Goal: Information Seeking & Learning: Learn about a topic

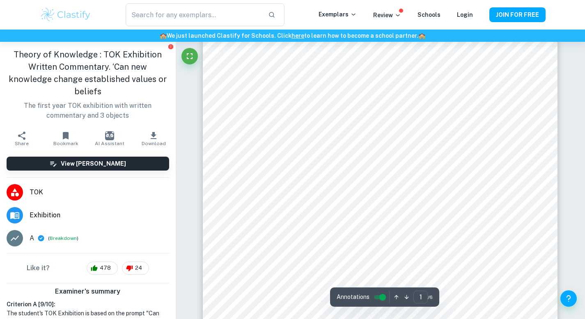
scroll to position [144, 0]
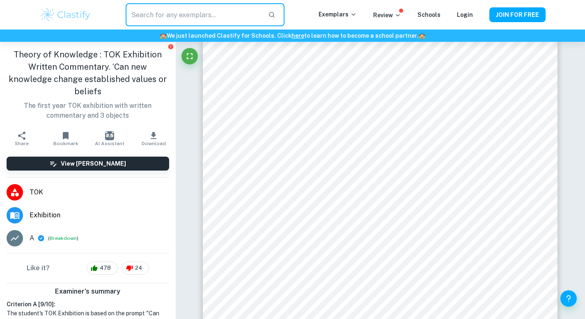
click at [157, 18] on input "text" at bounding box center [193, 14] width 135 height 23
type input "TOK exhibition"
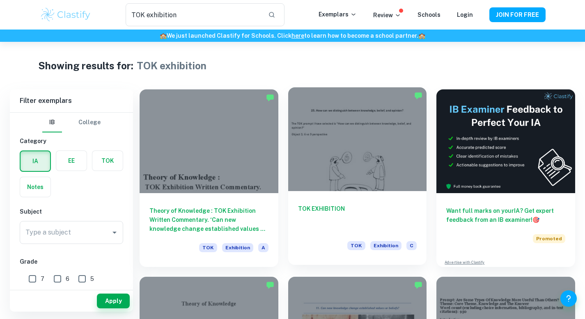
click at [357, 168] on div at bounding box center [357, 139] width 139 height 104
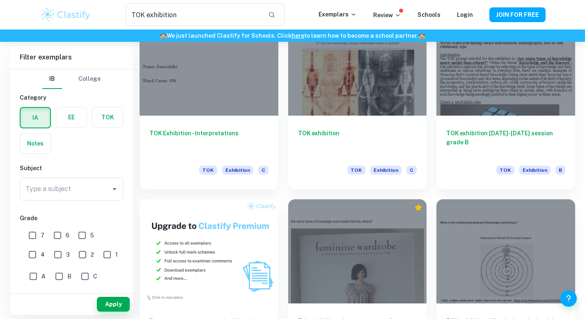
scroll to position [210, 0]
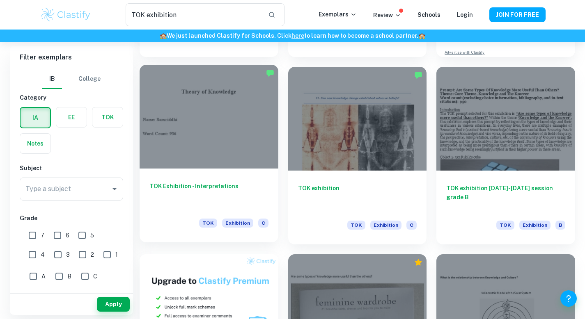
click at [229, 139] on div at bounding box center [208, 117] width 139 height 104
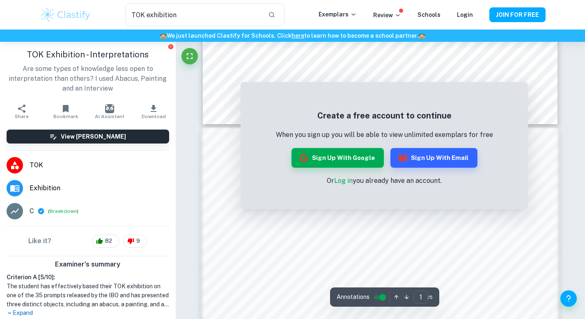
scroll to position [412, 0]
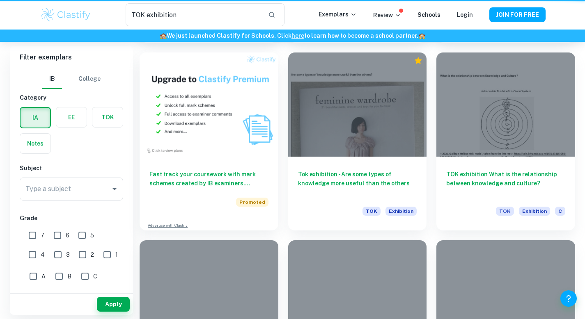
scroll to position [210, 0]
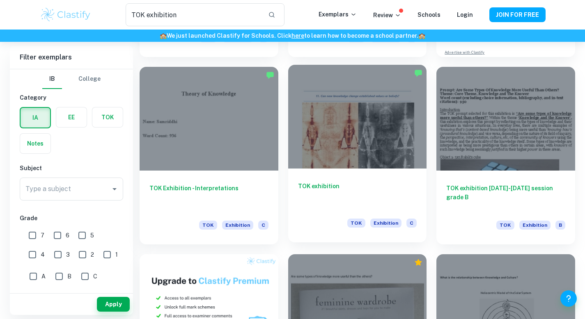
click at [364, 161] on div at bounding box center [357, 117] width 139 height 104
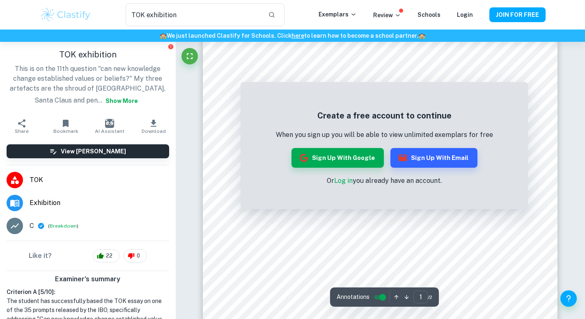
scroll to position [50, 0]
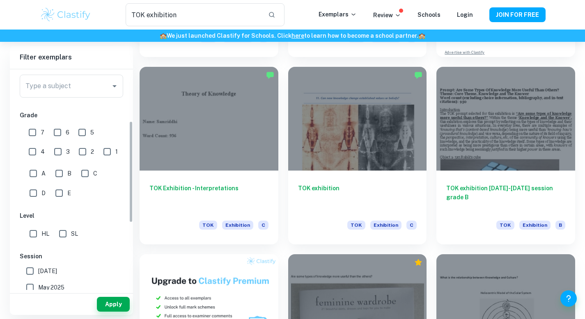
scroll to position [121, 0]
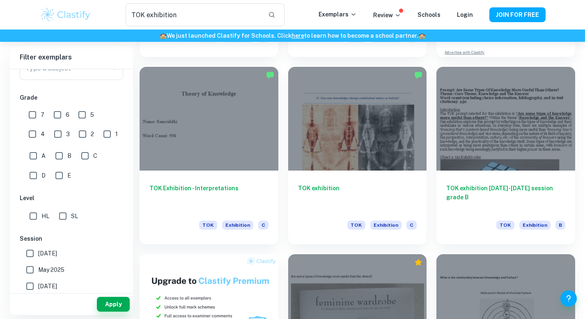
click at [33, 114] on input "7" at bounding box center [32, 115] width 16 height 16
checkbox input "true"
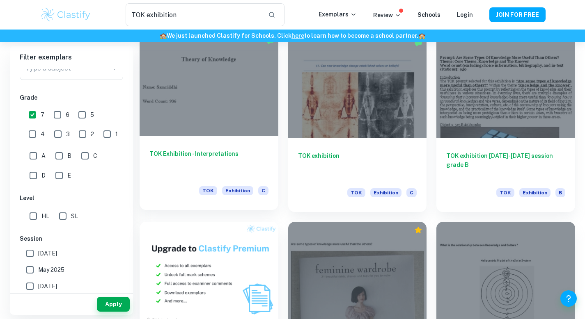
scroll to position [242, 0]
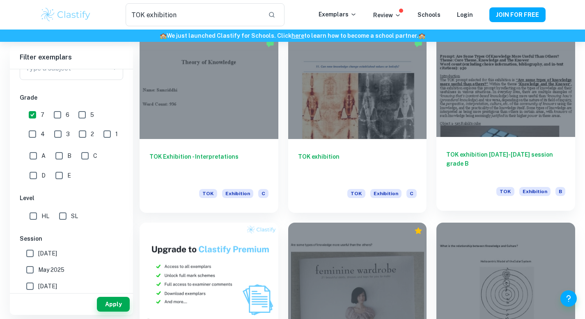
click at [539, 123] on div at bounding box center [505, 85] width 139 height 104
